Goal: Communication & Community: Share content

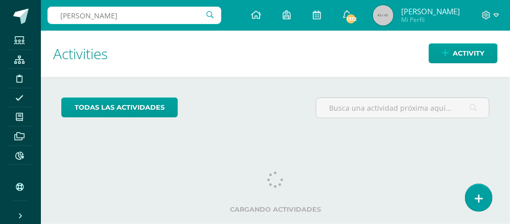
type input "wesley orellana"
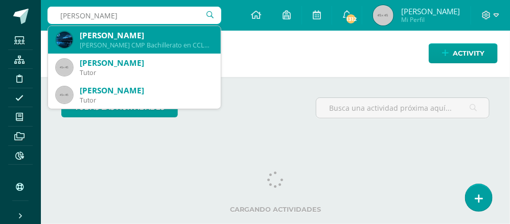
click at [143, 38] on div "Wesley Fernando Orellana Maldonado" at bounding box center [146, 35] width 133 height 11
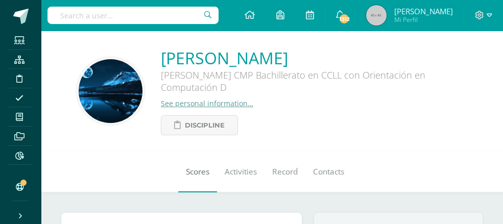
click at [186, 175] on span "Scores" at bounding box center [198, 172] width 24 height 11
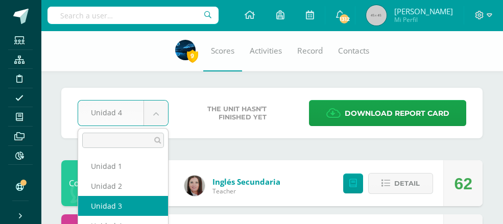
select select "Unidad 3"
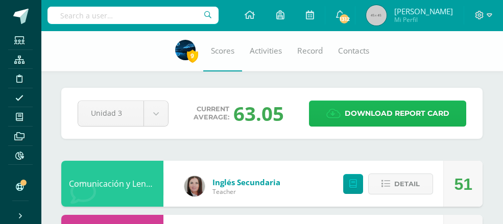
click at [382, 117] on span "Download report card" at bounding box center [397, 113] width 105 height 25
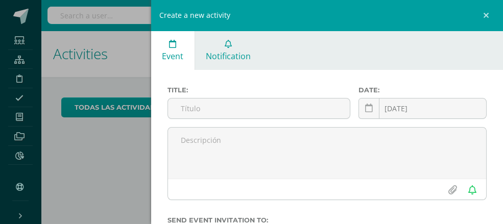
click at [236, 51] on span "Notification" at bounding box center [228, 56] width 45 height 11
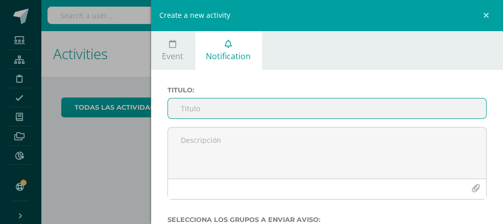
click at [214, 104] on input "Titulo :" at bounding box center [327, 109] width 319 height 20
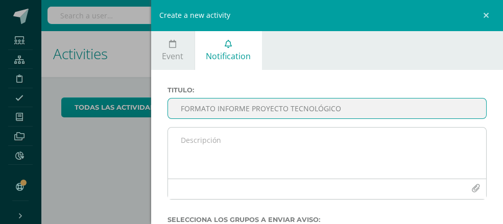
type input "FORMATO INFORME PROYECTO TECNOLÓGICO"
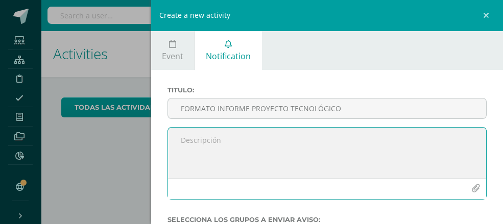
click at [184, 144] on textarea at bounding box center [327, 153] width 319 height 51
type textarea "a"
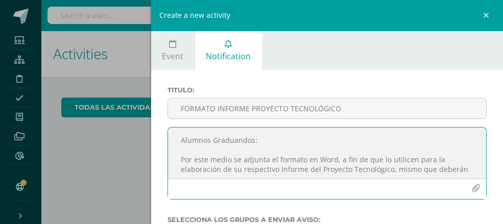
scroll to position [6, 0]
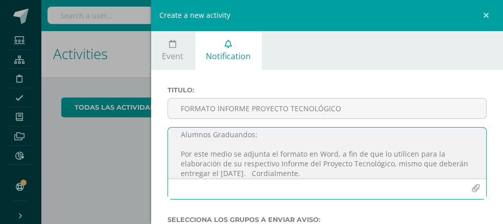
type textarea "Alumnos Graduandos: Por este medio se adjunta el formato en Word, a fin de que …"
click at [472, 187] on icon "button" at bounding box center [476, 188] width 9 height 9
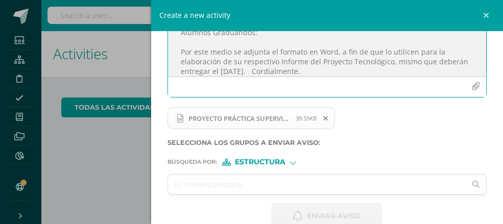
scroll to position [101, 0]
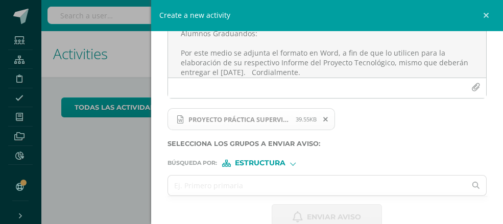
click at [262, 161] on span "Estructura" at bounding box center [260, 163] width 51 height 6
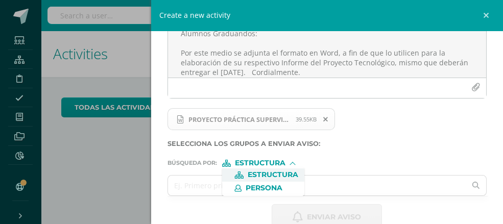
click at [262, 173] on span "Estructura" at bounding box center [273, 175] width 51 height 6
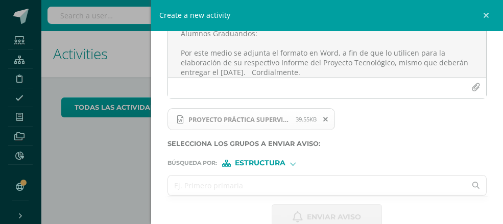
click at [212, 177] on input "text" at bounding box center [317, 186] width 298 height 20
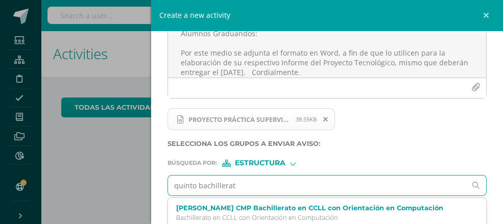
type input "quinto bachillerato"
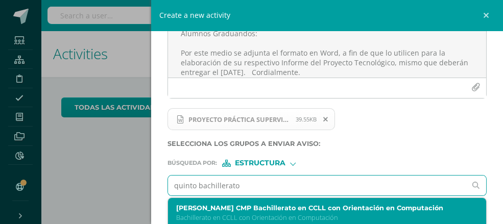
click at [269, 205] on label "[PERSON_NAME] CMP Bachillerato en CCLL con Orientación en Computación" at bounding box center [320, 208] width 289 height 8
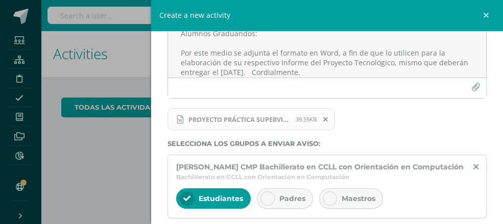
click at [294, 203] on span "Padres" at bounding box center [292, 198] width 26 height 9
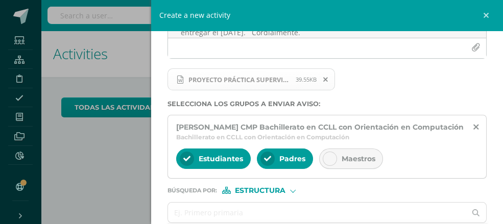
scroll to position [143, 0]
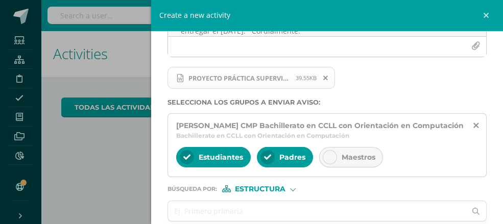
click at [252, 192] on span "Estructura" at bounding box center [260, 189] width 51 height 6
click at [264, 219] on span "Persona" at bounding box center [264, 222] width 37 height 6
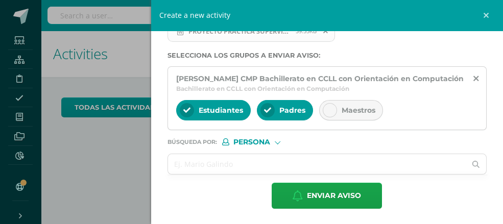
scroll to position [186, 0]
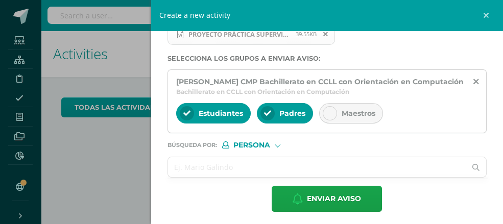
click at [187, 166] on input "text" at bounding box center [317, 167] width 298 height 20
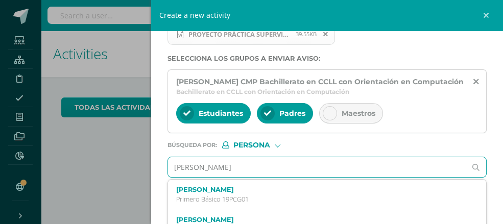
type input "[PERSON_NAME]"
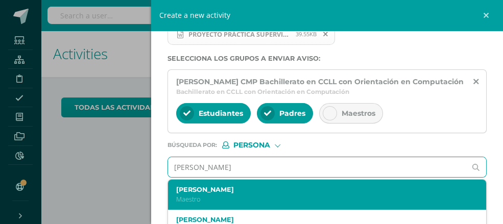
click at [192, 194] on label "[PERSON_NAME]" at bounding box center [320, 190] width 289 height 8
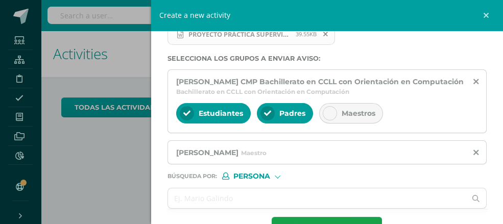
click at [255, 179] on span "Persona" at bounding box center [251, 177] width 37 height 6
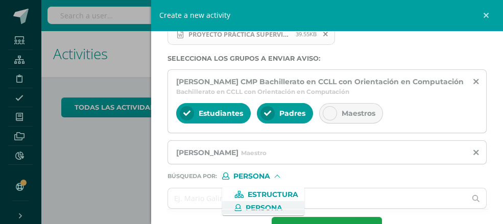
click at [262, 207] on span "Persona" at bounding box center [264, 208] width 37 height 6
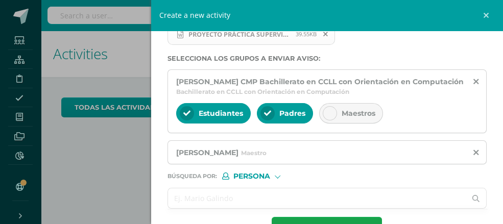
click at [184, 204] on input "text" at bounding box center [317, 199] width 298 height 20
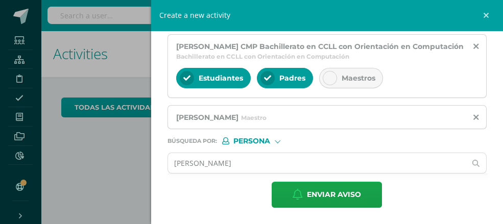
scroll to position [226, 0]
type input "l"
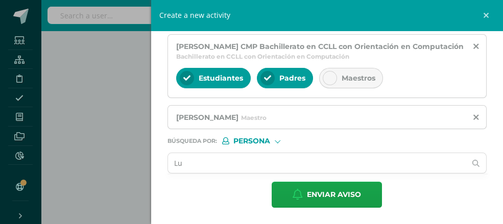
type input "L"
click at [254, 144] on span "Persona" at bounding box center [251, 141] width 37 height 6
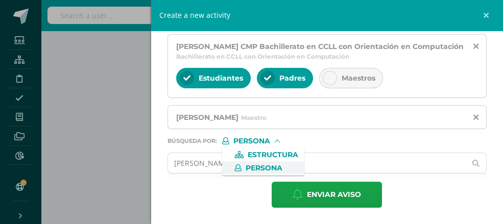
click at [254, 166] on span "Persona" at bounding box center [264, 169] width 37 height 6
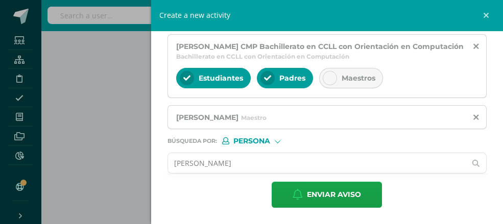
click at [200, 167] on input "[PERSON_NAME]" at bounding box center [317, 163] width 298 height 20
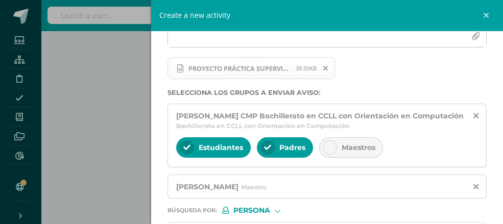
scroll to position [226, 0]
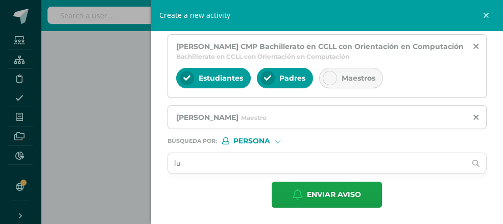
type input "l"
click at [248, 142] on span "Persona" at bounding box center [251, 141] width 37 height 6
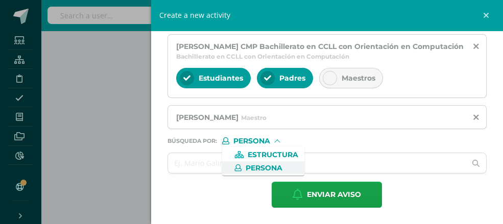
click at [262, 167] on span "Persona" at bounding box center [264, 169] width 37 height 6
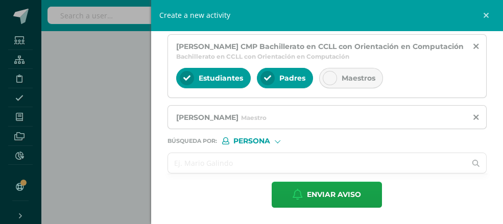
click at [178, 163] on input "text" at bounding box center [317, 163] width 298 height 20
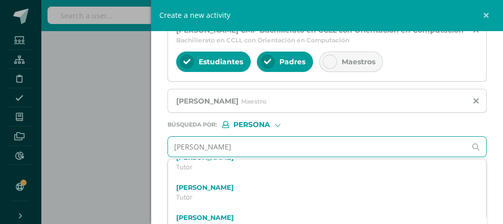
scroll to position [0, 0]
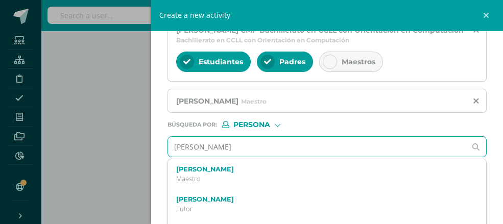
type input "[PERSON_NAME]"
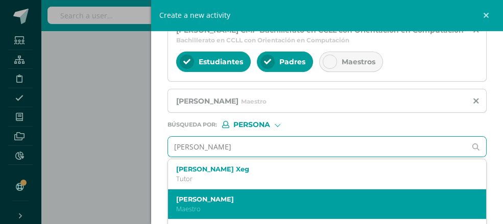
click at [319, 203] on label "[PERSON_NAME]" at bounding box center [320, 200] width 289 height 8
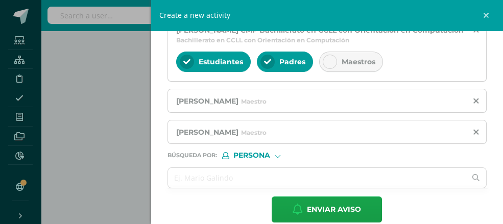
click at [254, 155] on div "Búsqueda por : Persona Estructura Persona" at bounding box center [328, 151] width 320 height 15
click at [253, 158] on span "Persona" at bounding box center [251, 156] width 37 height 6
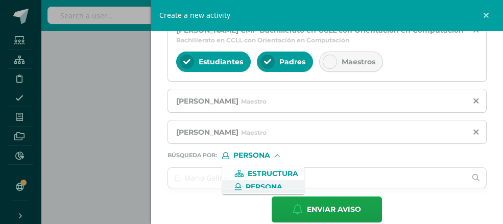
click at [265, 187] on span "Persona" at bounding box center [264, 187] width 37 height 6
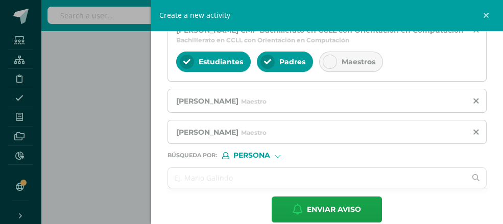
click at [183, 178] on input "text" at bounding box center [317, 178] width 298 height 20
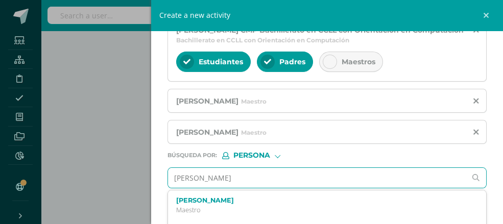
type input "[PERSON_NAME]"
drag, startPoint x: 183, startPoint y: 178, endPoint x: 323, endPoint y: 97, distance: 162.3
click at [323, 97] on div "[PERSON_NAME]" at bounding box center [328, 101] width 320 height 24
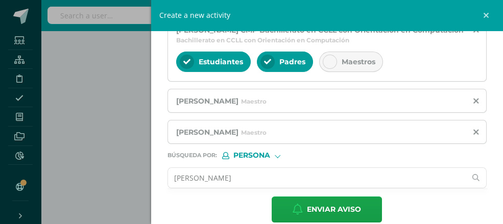
click at [244, 187] on input "[PERSON_NAME]" at bounding box center [317, 178] width 298 height 20
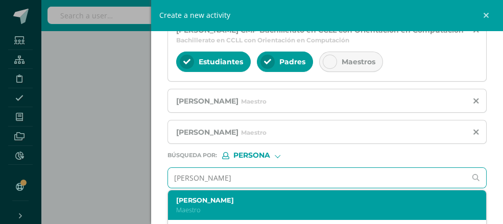
click at [241, 204] on label "[PERSON_NAME]" at bounding box center [320, 201] width 289 height 8
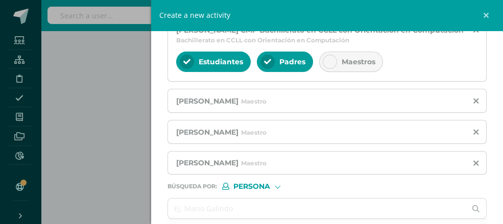
click at [263, 190] on span "Persona" at bounding box center [251, 187] width 37 height 6
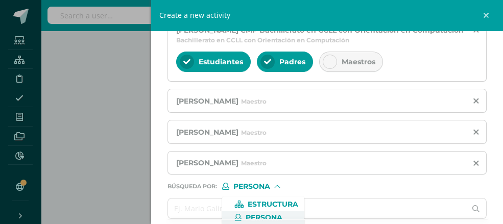
click at [263, 216] on span "Persona" at bounding box center [264, 218] width 37 height 6
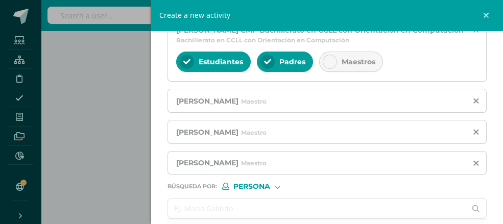
click at [216, 208] on input "text" at bounding box center [317, 209] width 298 height 20
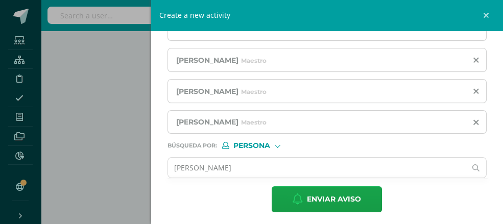
scroll to position [288, 0]
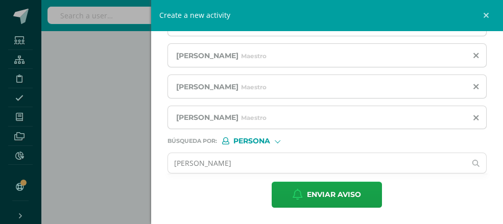
type input "[PERSON_NAME]"
click at [261, 139] on span "Persona" at bounding box center [251, 141] width 37 height 6
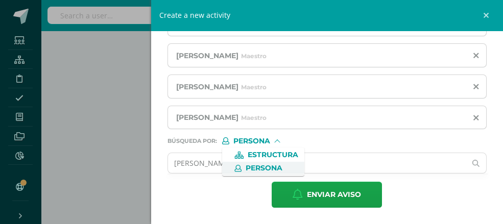
click at [263, 167] on span "Persona" at bounding box center [264, 169] width 37 height 6
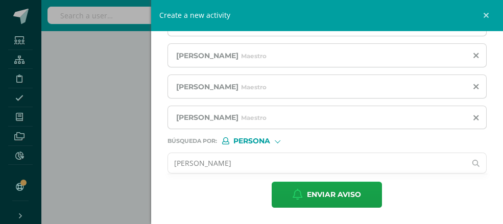
click at [254, 161] on input "[PERSON_NAME]" at bounding box center [317, 163] width 298 height 20
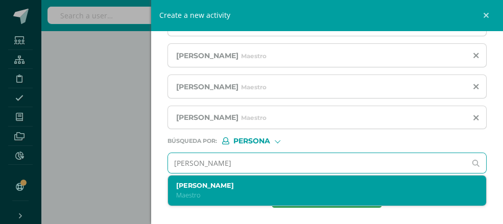
click at [220, 186] on label "[PERSON_NAME]" at bounding box center [320, 186] width 289 height 8
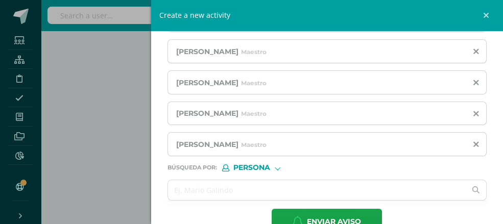
scroll to position [318, 0]
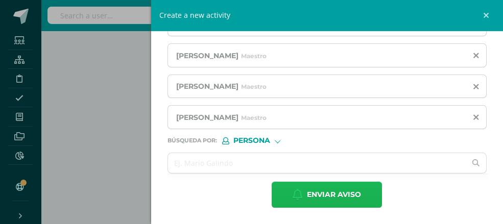
click at [329, 194] on span "Enviar aviso" at bounding box center [334, 194] width 54 height 25
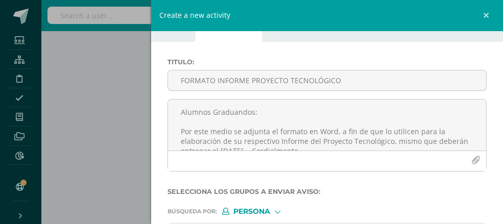
scroll to position [0, 0]
